Goal: Find specific page/section: Find specific page/section

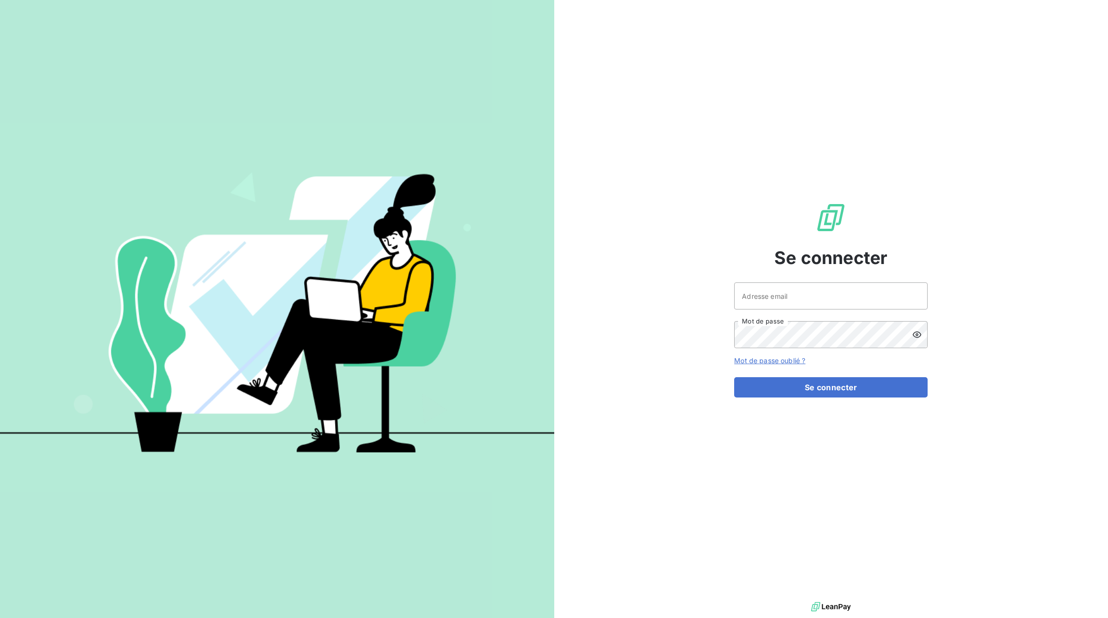
drag, startPoint x: 914, startPoint y: 296, endPoint x: 918, endPoint y: 301, distance: 6.9
click at [0, 618] on div at bounding box center [0, 618] width 0 height 0
type input "[EMAIL_ADDRESS][DOMAIN_NAME]"
click at [883, 379] on button "Se connecter" at bounding box center [830, 387] width 193 height 20
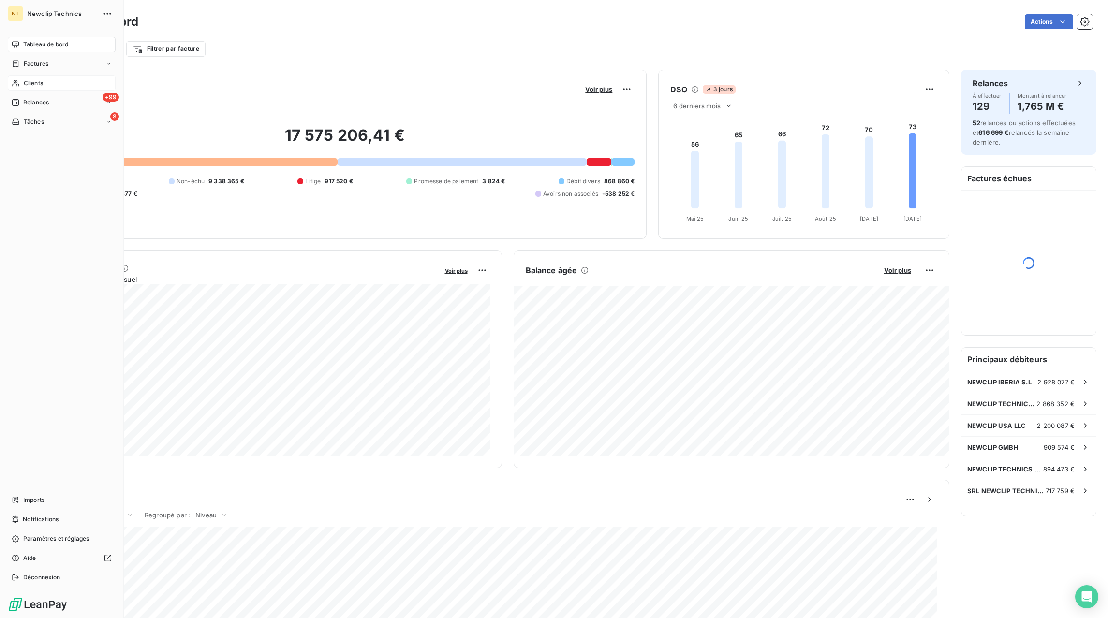
click at [50, 84] on div "Clients" at bounding box center [62, 82] width 108 height 15
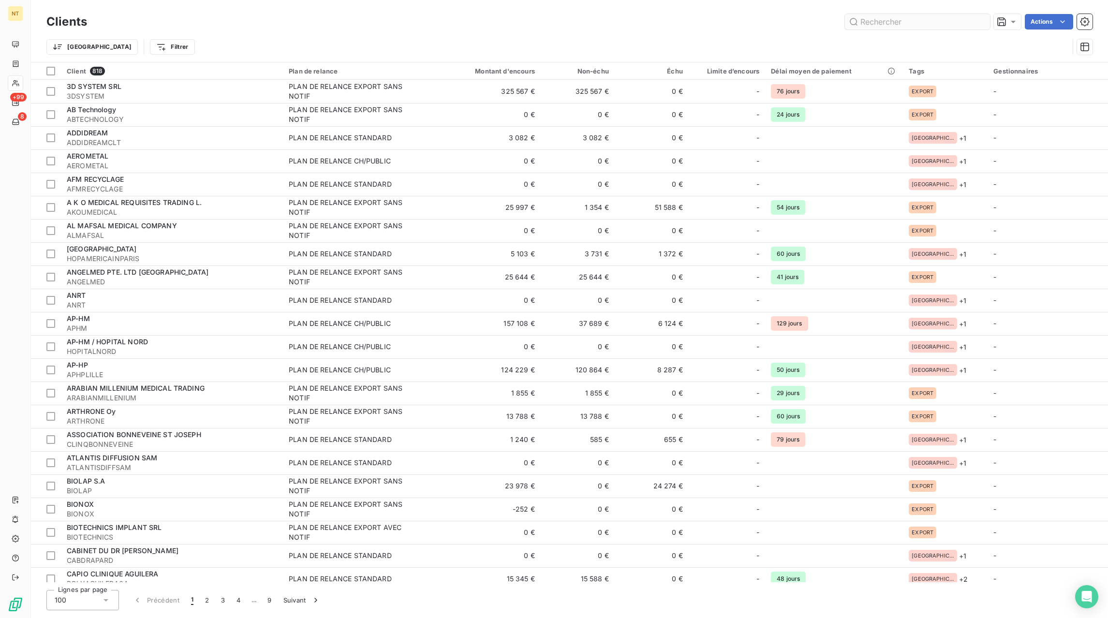
click at [893, 28] on input "text" at bounding box center [917, 21] width 145 height 15
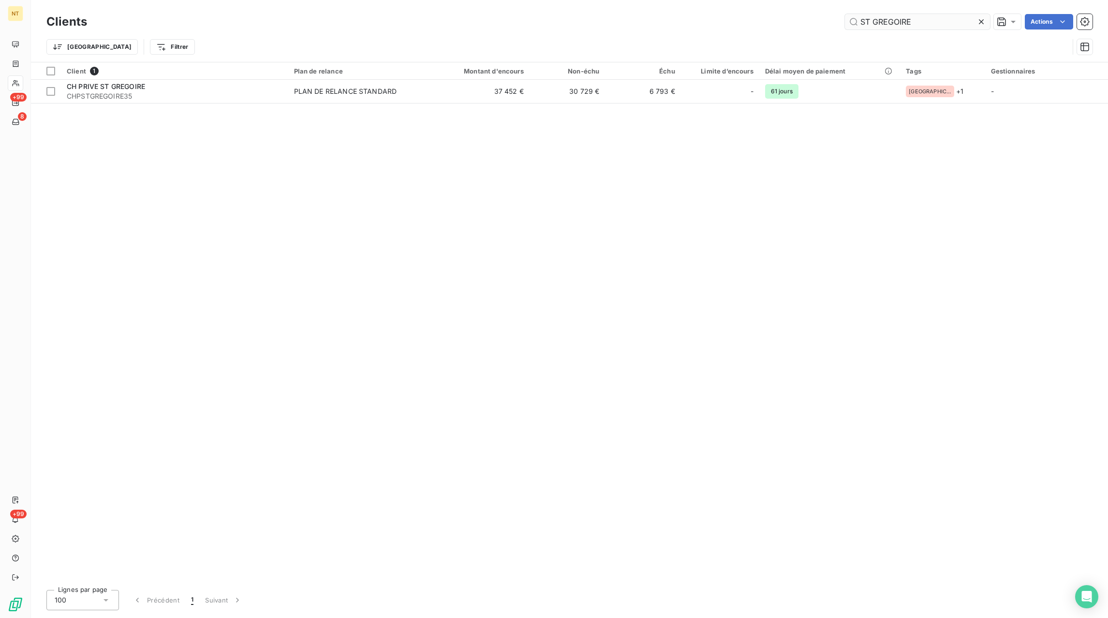
type input "ST GREGOIRE"
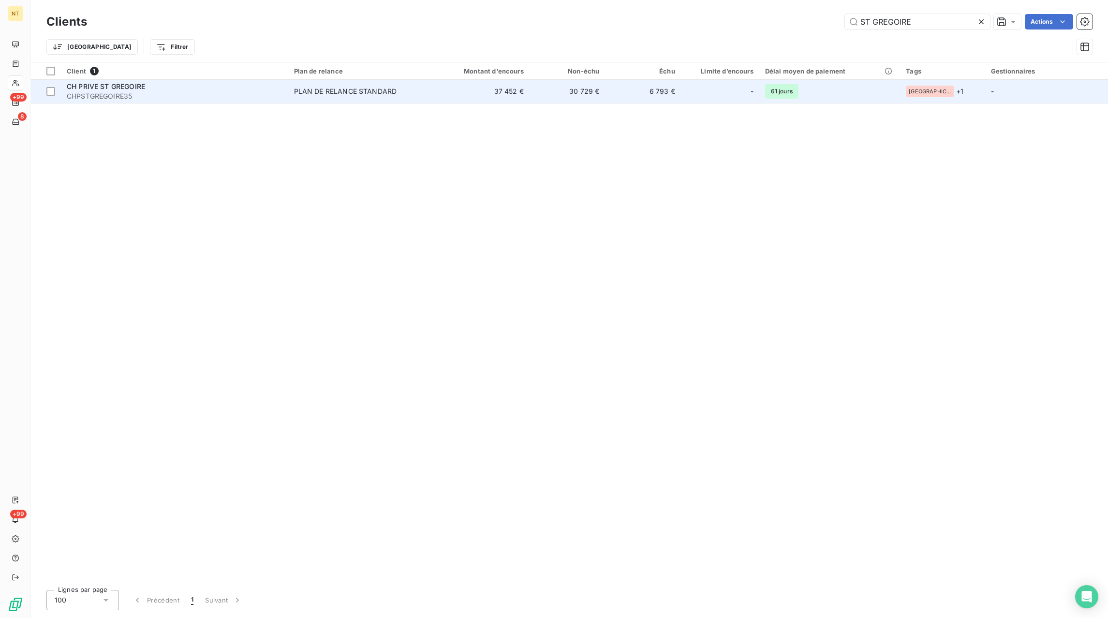
click at [373, 95] on div "PLAN DE RELANCE STANDARD" at bounding box center [345, 92] width 103 height 10
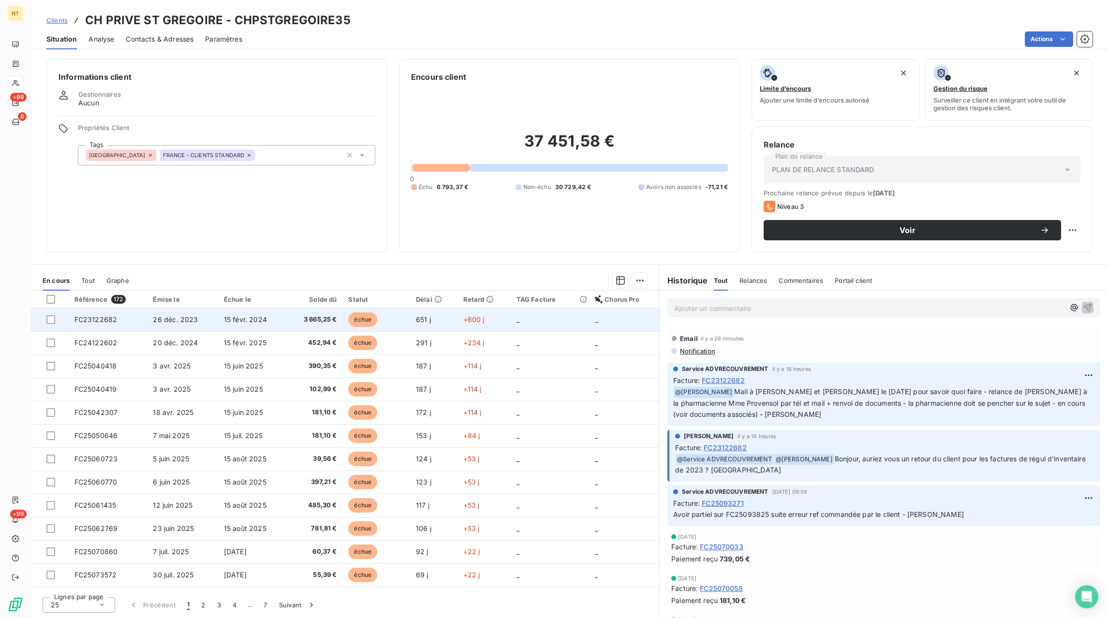
click at [108, 323] on span "FC23122682" at bounding box center [95, 319] width 43 height 8
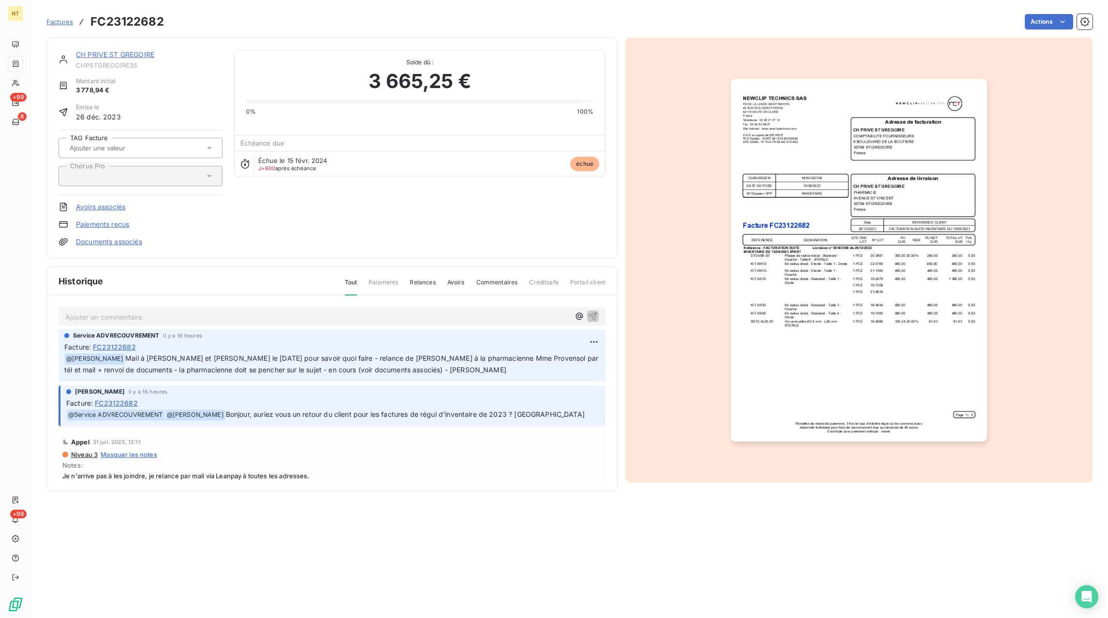
click at [96, 241] on link "Documents associés" at bounding box center [109, 242] width 66 height 10
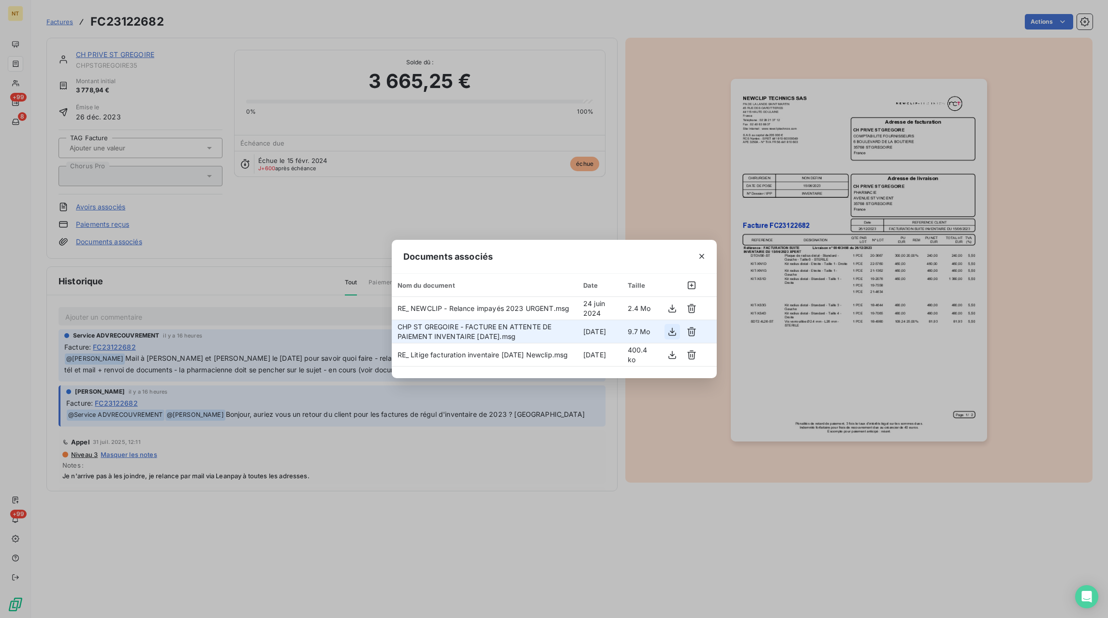
click at [673, 333] on icon "button" at bounding box center [672, 332] width 10 height 10
click at [692, 332] on icon "button" at bounding box center [692, 332] width 10 height 10
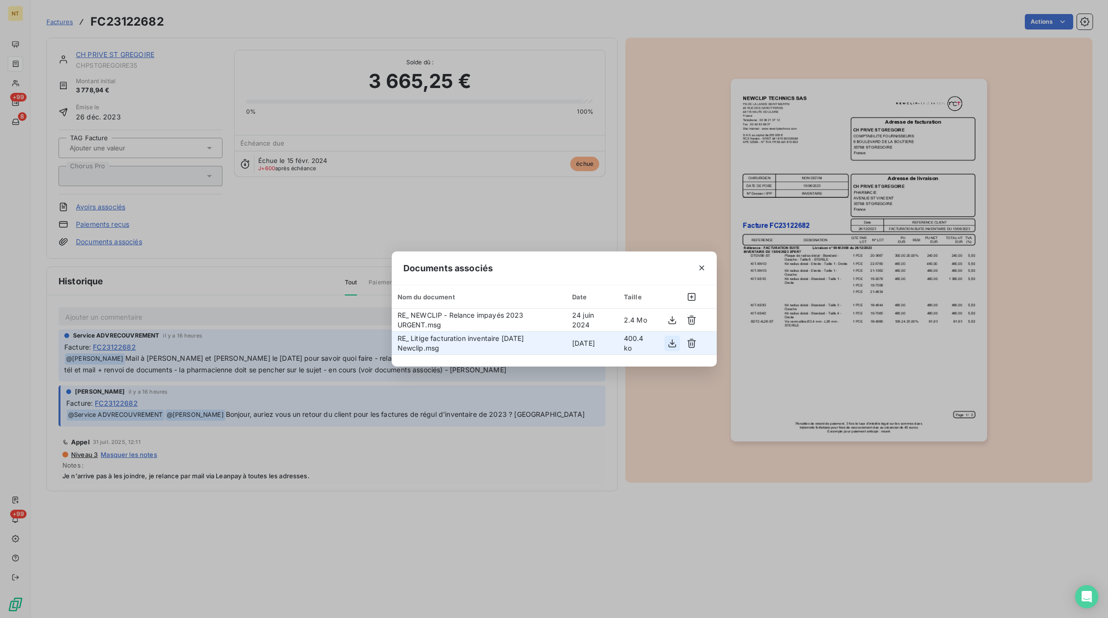
click at [671, 343] on icon "button" at bounding box center [672, 343] width 8 height 8
click at [709, 264] on button "button" at bounding box center [701, 267] width 15 height 15
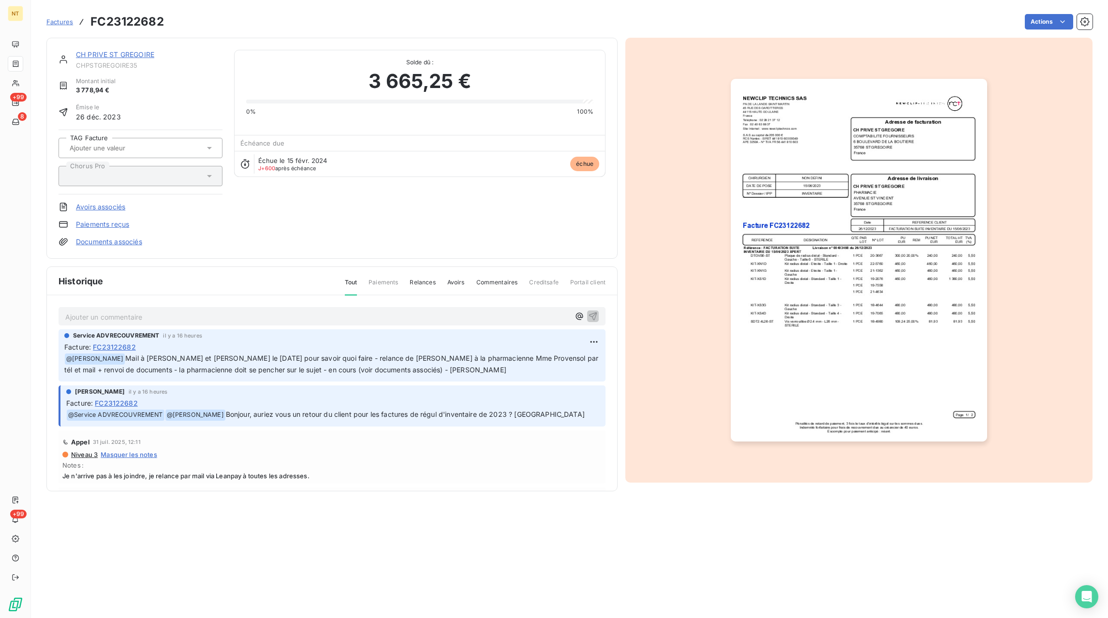
click at [63, 23] on span "Factures" at bounding box center [59, 22] width 27 height 8
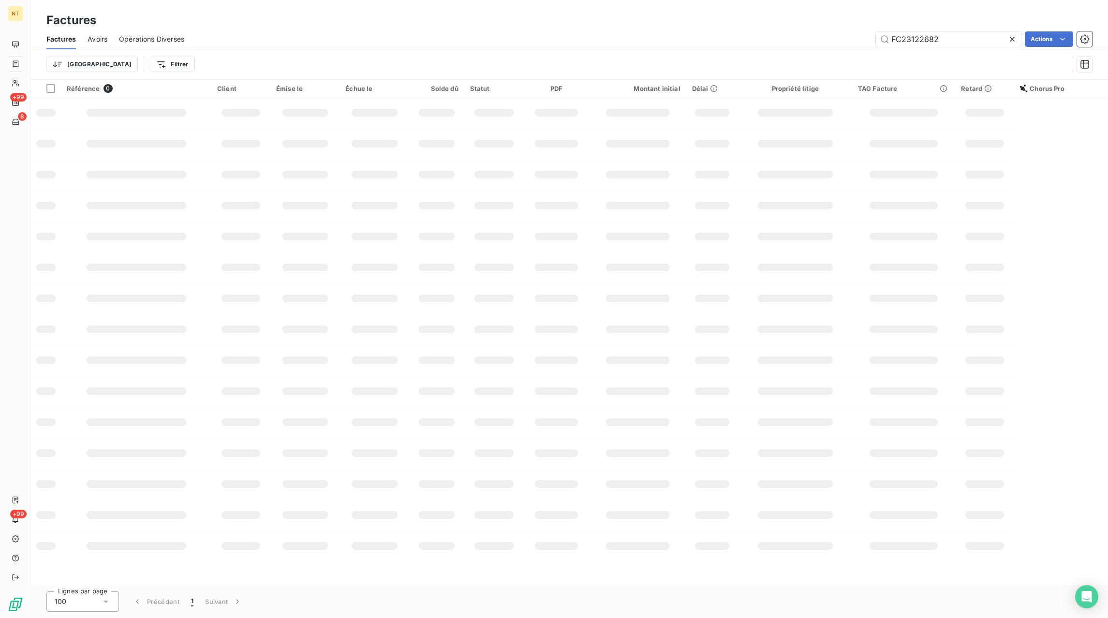
click at [1013, 41] on icon at bounding box center [1012, 39] width 5 height 5
click at [985, 43] on input "text" at bounding box center [948, 38] width 145 height 15
paste input "FC25051932"
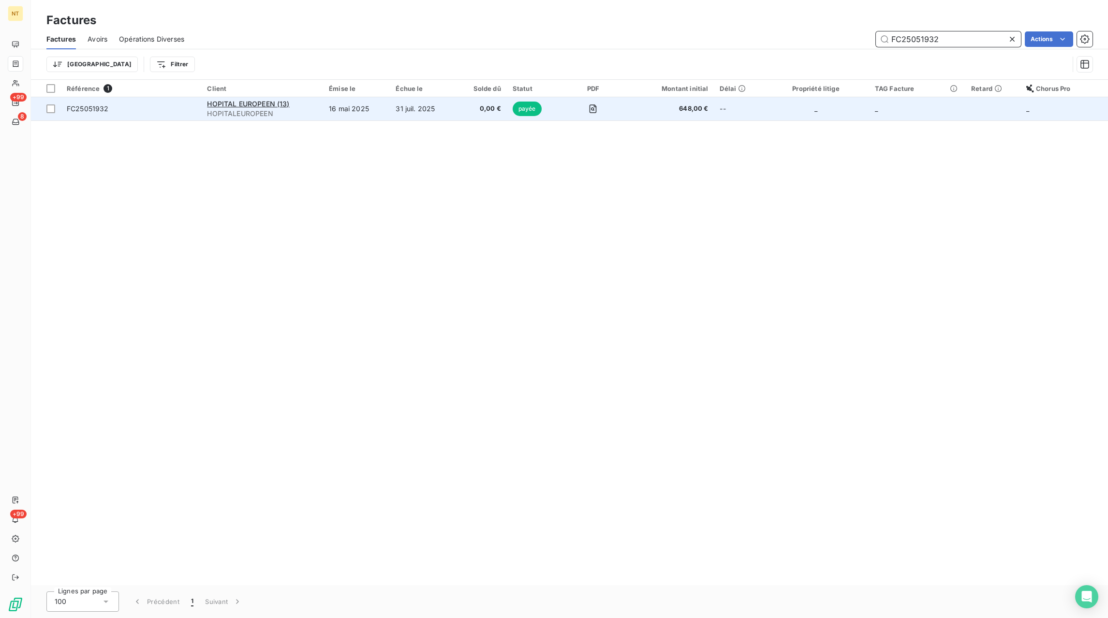
type input "FC25051932"
click at [410, 113] on td "31 juil. 2025" at bounding box center [423, 108] width 66 height 23
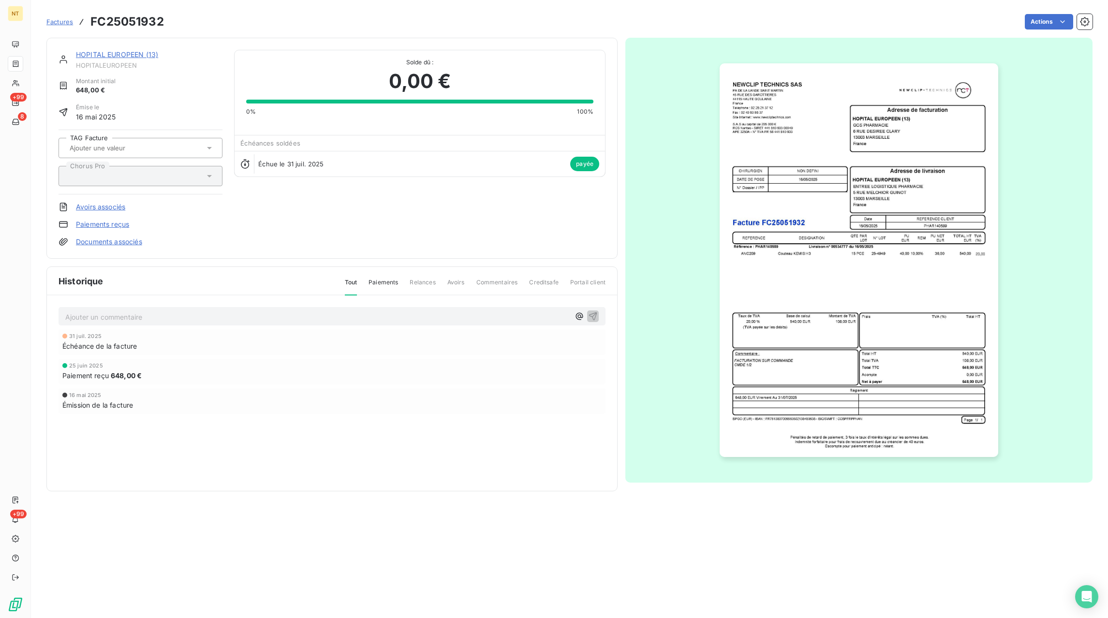
click at [136, 317] on p "Ajouter un commentaire ﻿" at bounding box center [317, 317] width 504 height 12
click at [598, 314] on div "Avoir partiel sur FC25100609 suite matériovigilance - [GEOGRAPHIC_DATA]" at bounding box center [332, 316] width 547 height 18
click at [590, 314] on icon "button" at bounding box center [593, 316] width 8 height 8
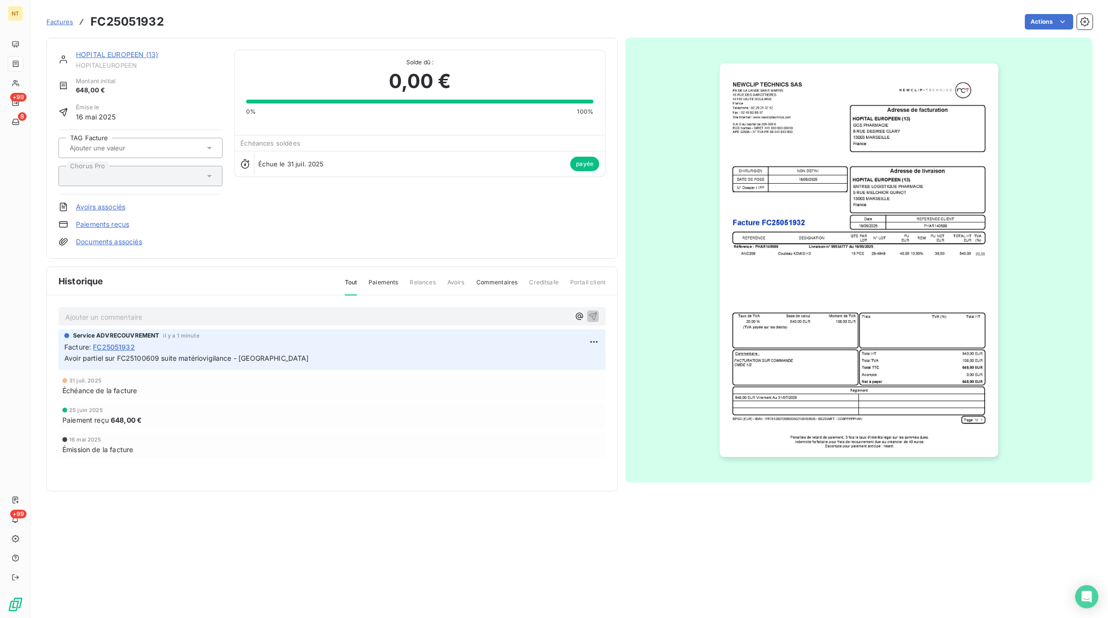
click at [67, 17] on link "Factures" at bounding box center [59, 22] width 27 height 10
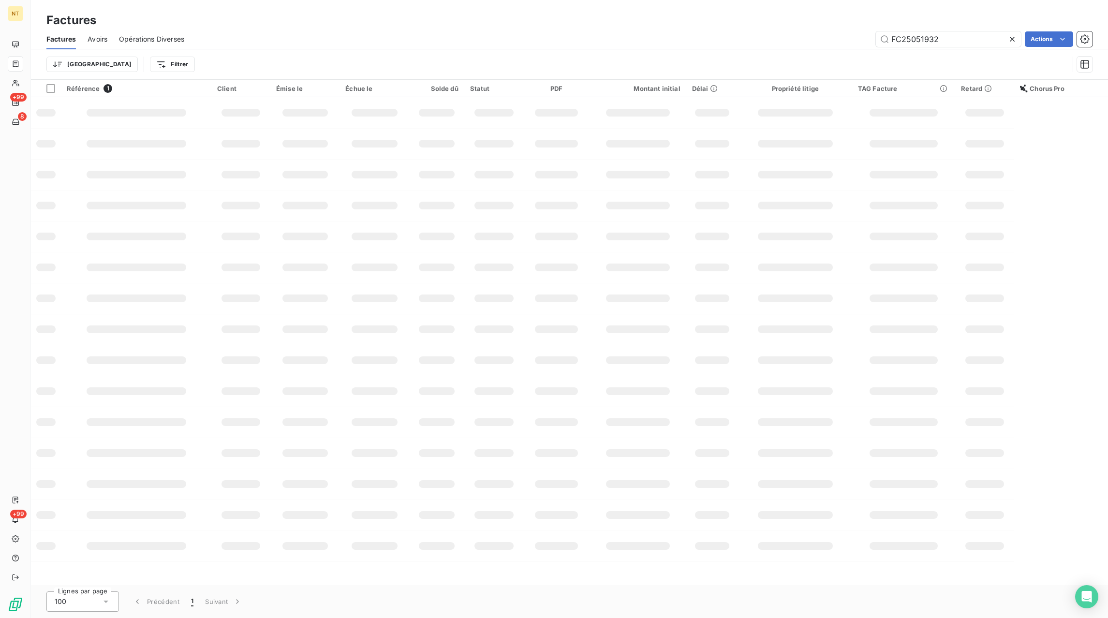
click at [1011, 38] on icon at bounding box center [1012, 39] width 5 height 5
click at [969, 39] on input "text" at bounding box center [948, 38] width 145 height 15
paste input "FC25100648"
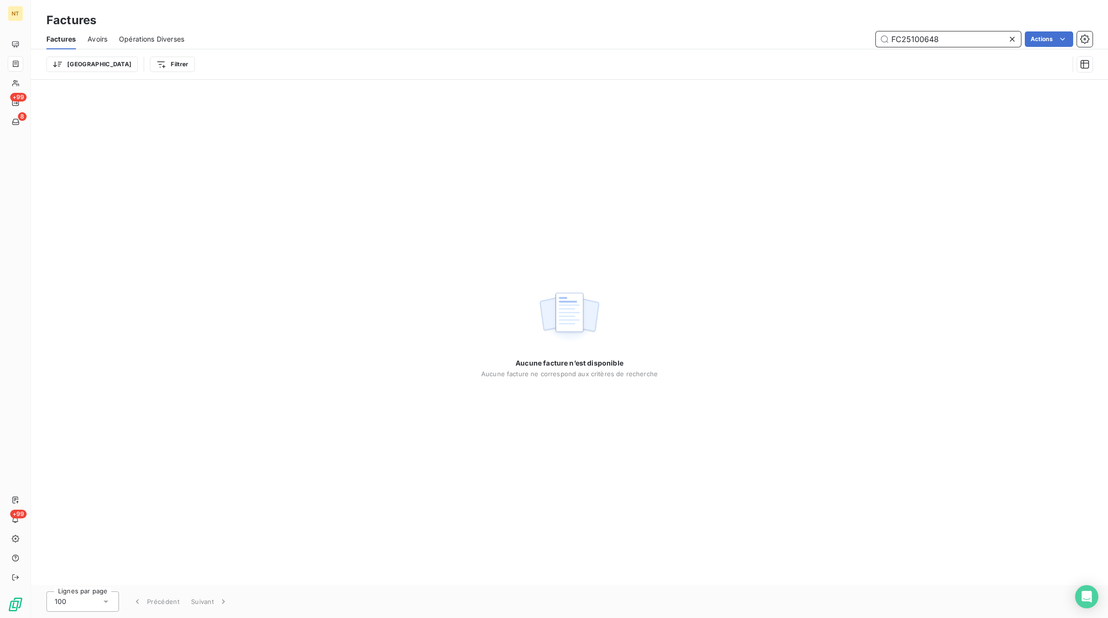
type input "FC25100648"
